Goal: Check status: Check status

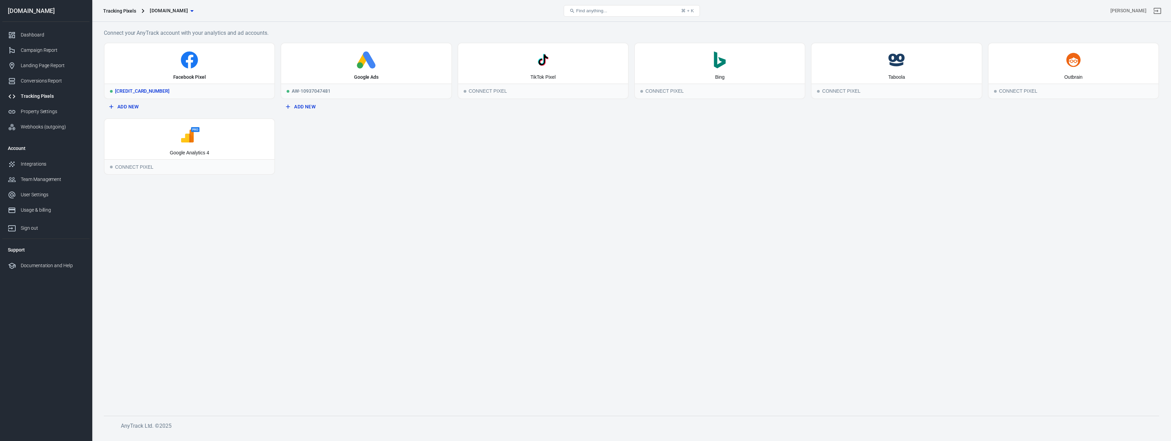
click at [217, 66] on icon at bounding box center [189, 59] width 164 height 17
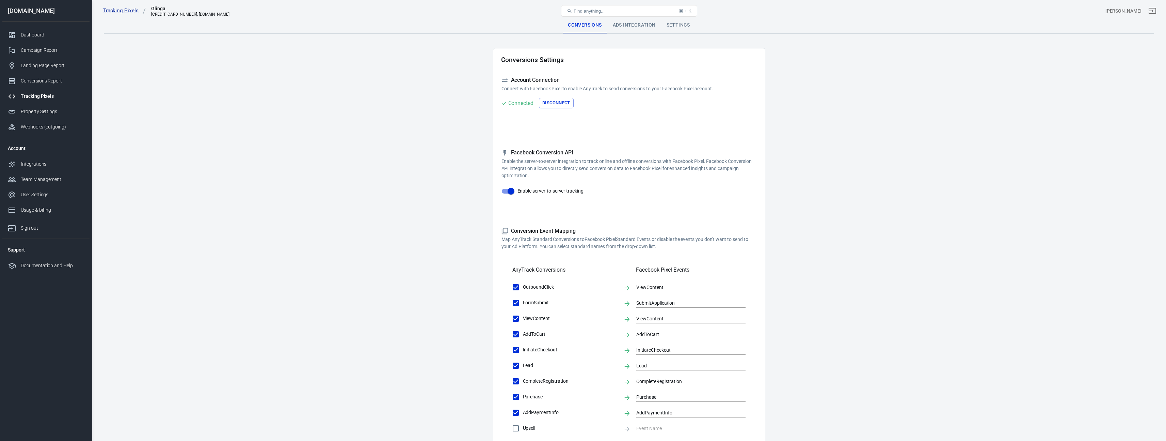
click at [633, 14] on button "Find anything... ⌘ + K" at bounding box center [629, 11] width 136 height 12
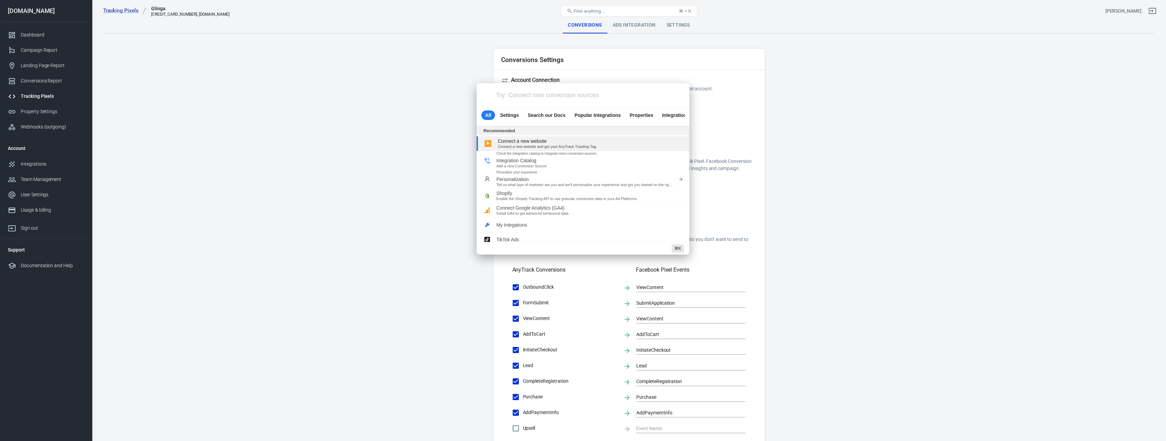
click at [643, 26] on div "Try: Connect new conversion sources All Settings Search our Docs Popular Integr…" at bounding box center [583, 220] width 1166 height 441
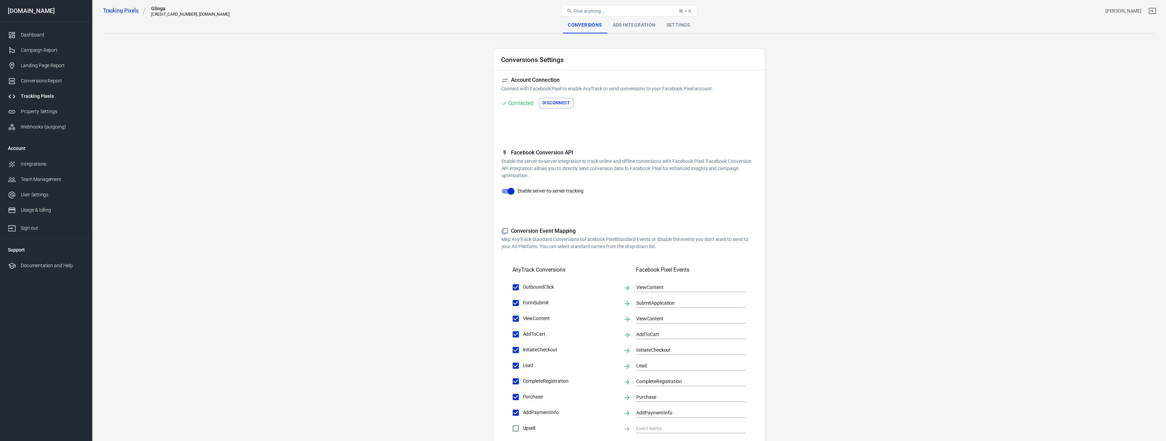
click at [640, 25] on div "Ads Integration" at bounding box center [634, 25] width 54 height 16
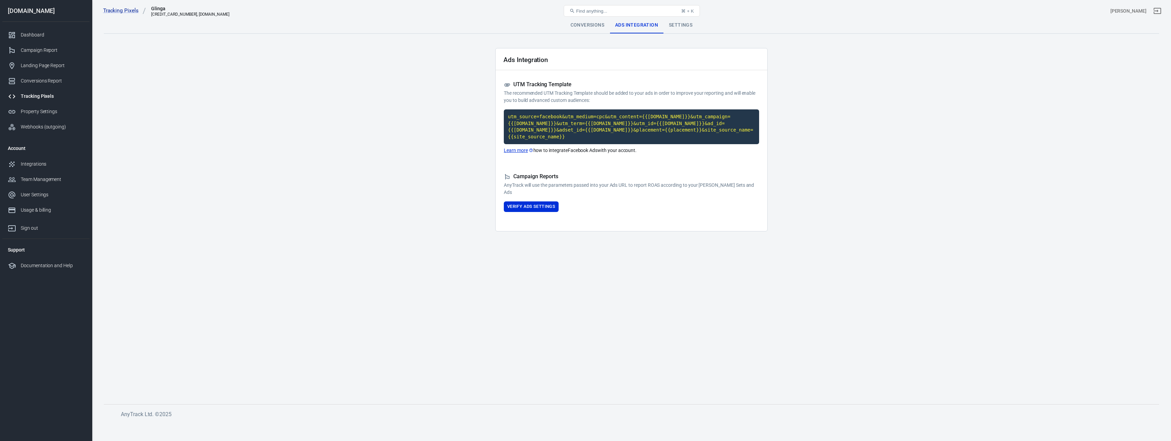
click at [685, 21] on div "Tracking Pixels Glinga 653770187084320, casatech-es.com Find anything... ⌘ + K …" at bounding box center [631, 11] width 1079 height 22
click at [578, 122] on code "utm_source=facebook&utm_medium=cpc&utm_content={{[DOMAIN_NAME]}}&utm_campaign={…" at bounding box center [631, 126] width 255 height 35
click at [70, 34] on div "Dashboard" at bounding box center [52, 34] width 63 height 7
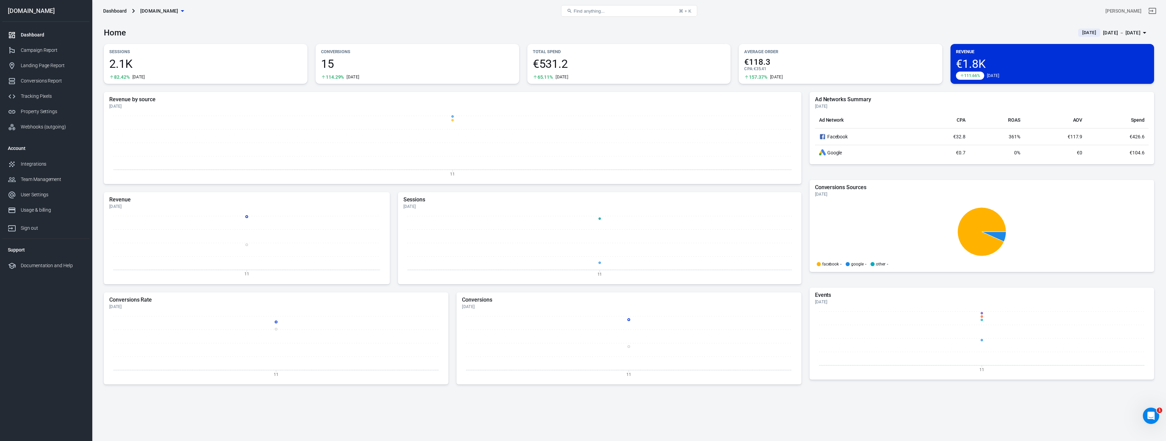
click at [1080, 32] on span "[DATE]" at bounding box center [1089, 32] width 19 height 7
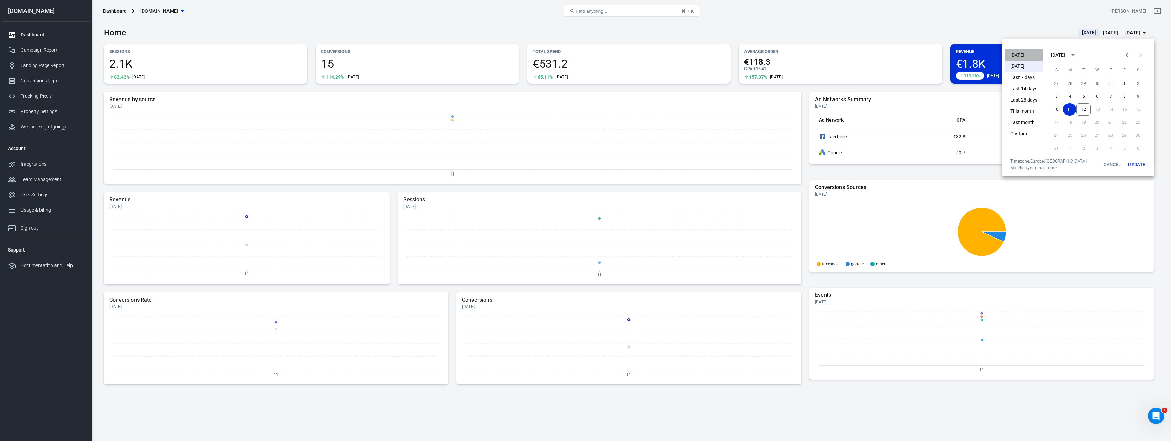
click at [1023, 53] on li "[DATE]" at bounding box center [1024, 54] width 38 height 11
click at [932, 31] on div at bounding box center [585, 220] width 1171 height 441
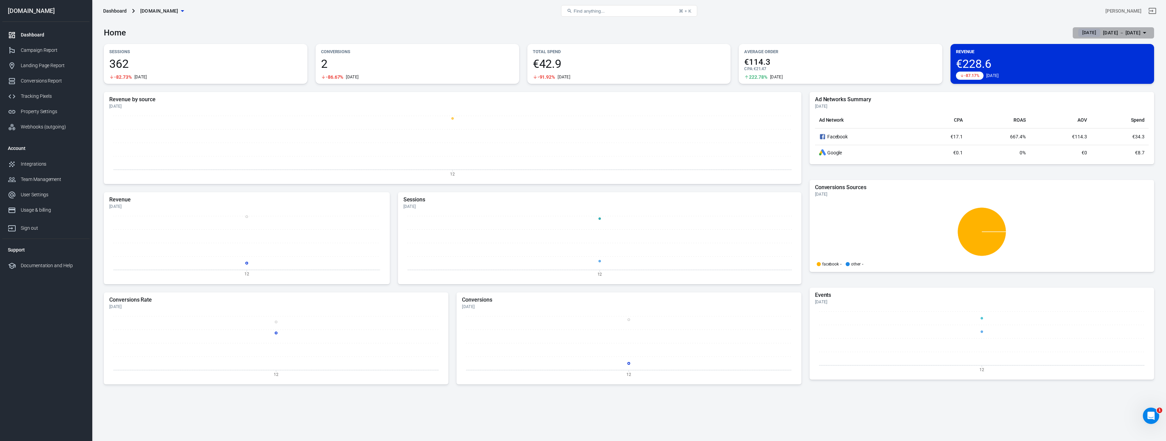
click at [1080, 33] on span "[DATE]" at bounding box center [1089, 32] width 19 height 7
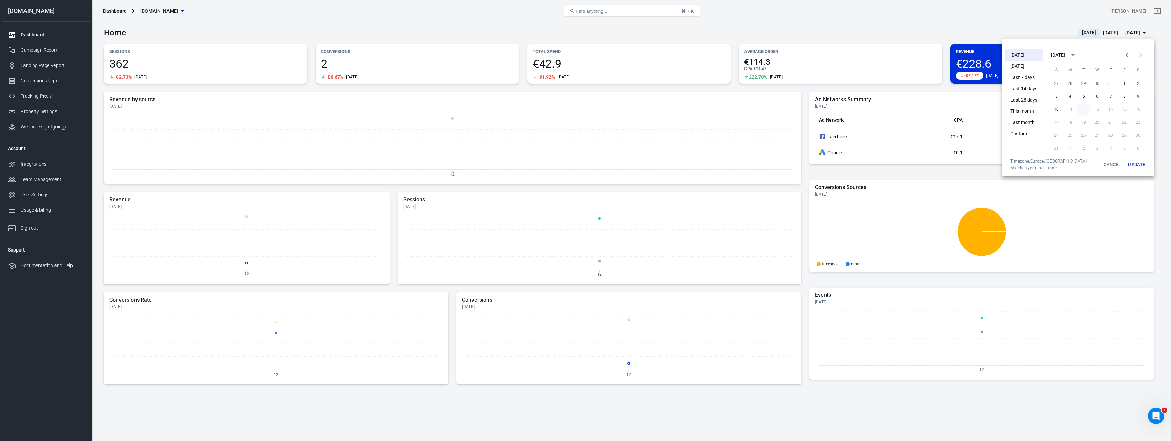
click at [1085, 108] on button "12" at bounding box center [1084, 109] width 14 height 12
click at [1137, 161] on button "Update" at bounding box center [1137, 164] width 22 height 12
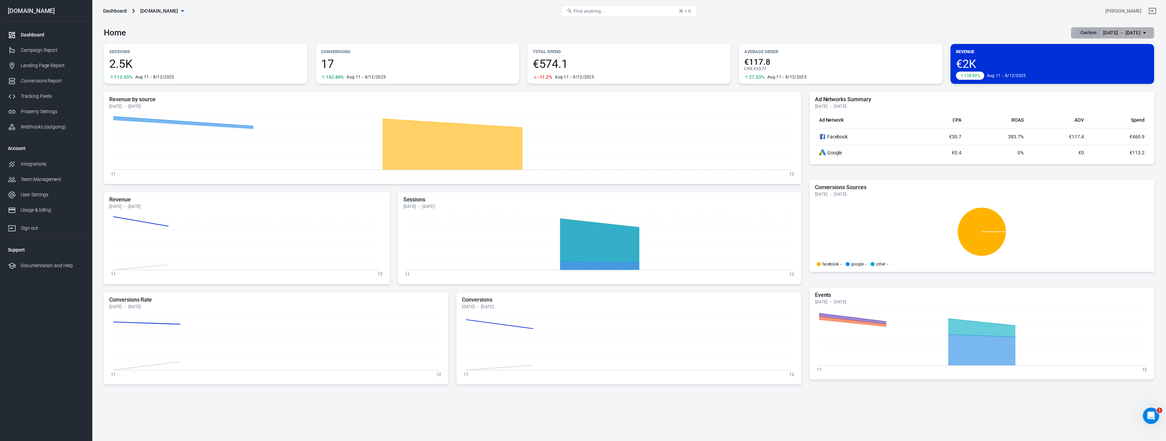
click at [1078, 30] on span "Custom" at bounding box center [1088, 32] width 21 height 7
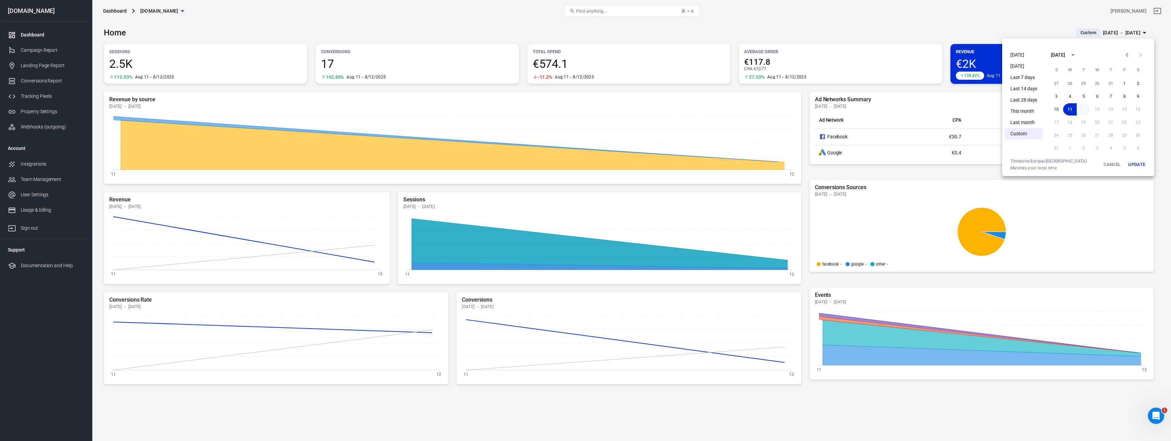
click at [1083, 108] on button "12" at bounding box center [1084, 109] width 14 height 12
click at [1131, 162] on button "Update" at bounding box center [1137, 164] width 22 height 12
